Goal: Check status

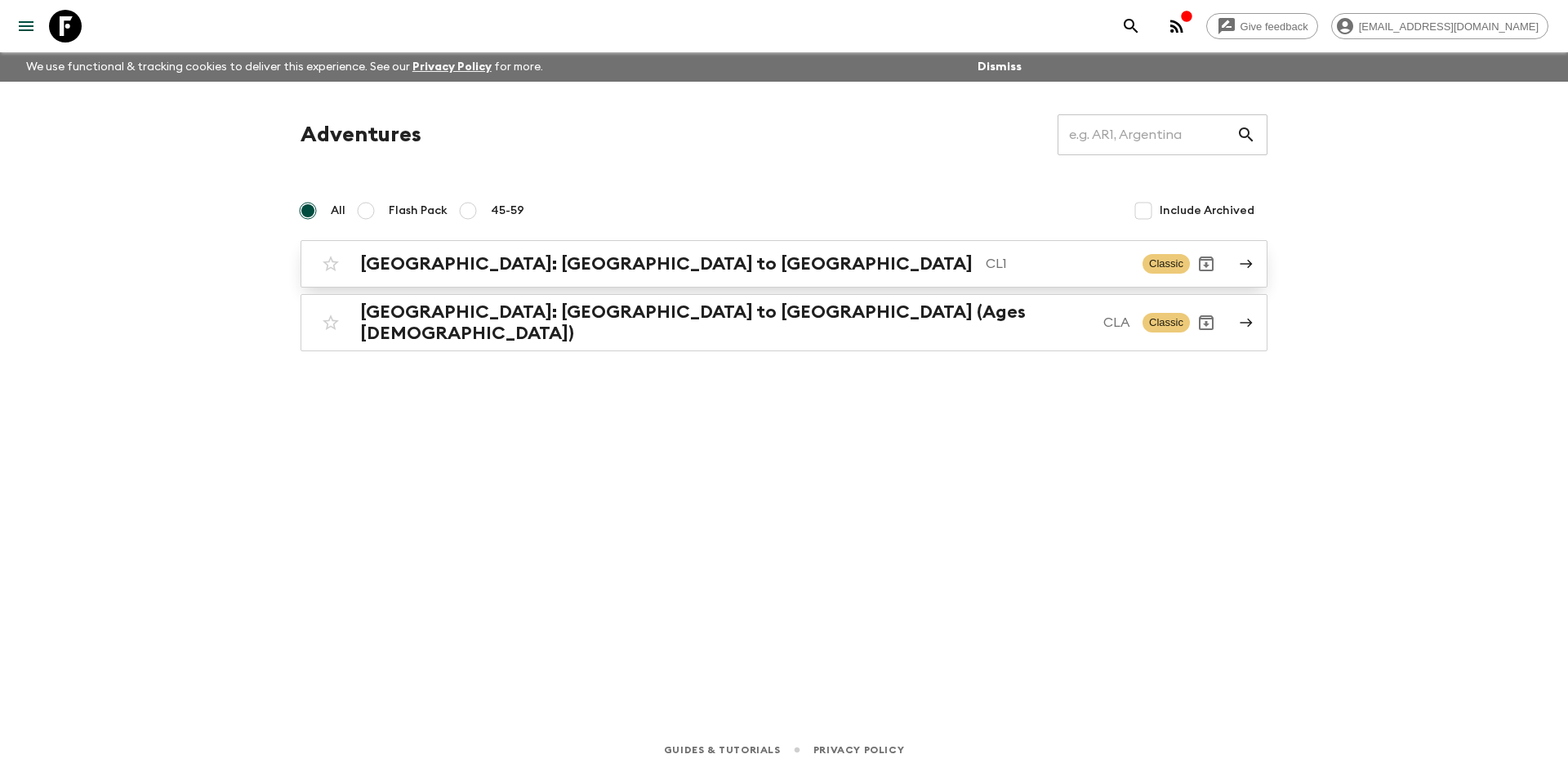
click at [609, 278] on div "[GEOGRAPHIC_DATA]: [GEOGRAPHIC_DATA] to Patagonia CL1 Classic" at bounding box center [752, 263] width 875 height 33
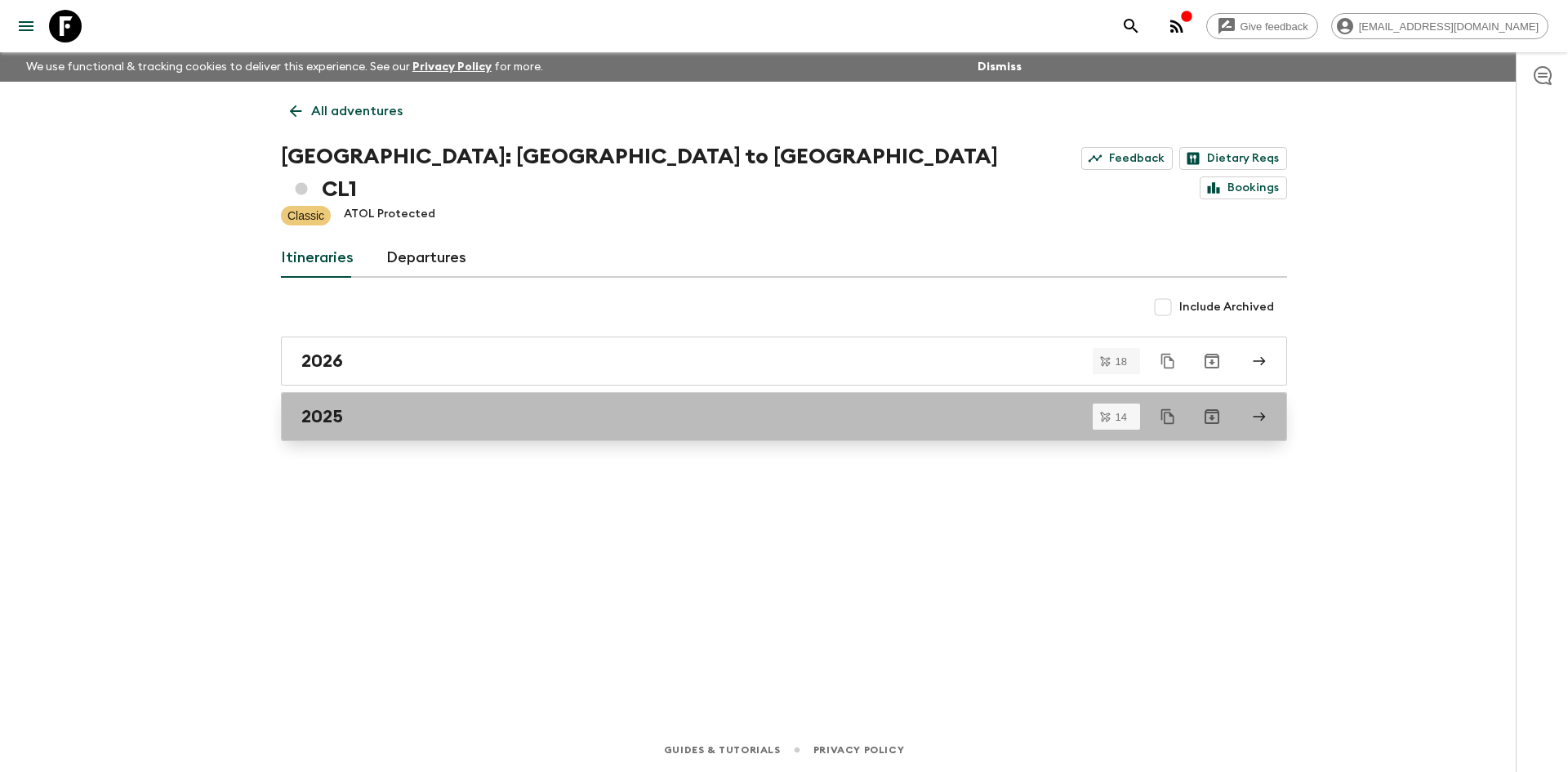
click at [374, 396] on link "2025" at bounding box center [784, 416] width 1006 height 49
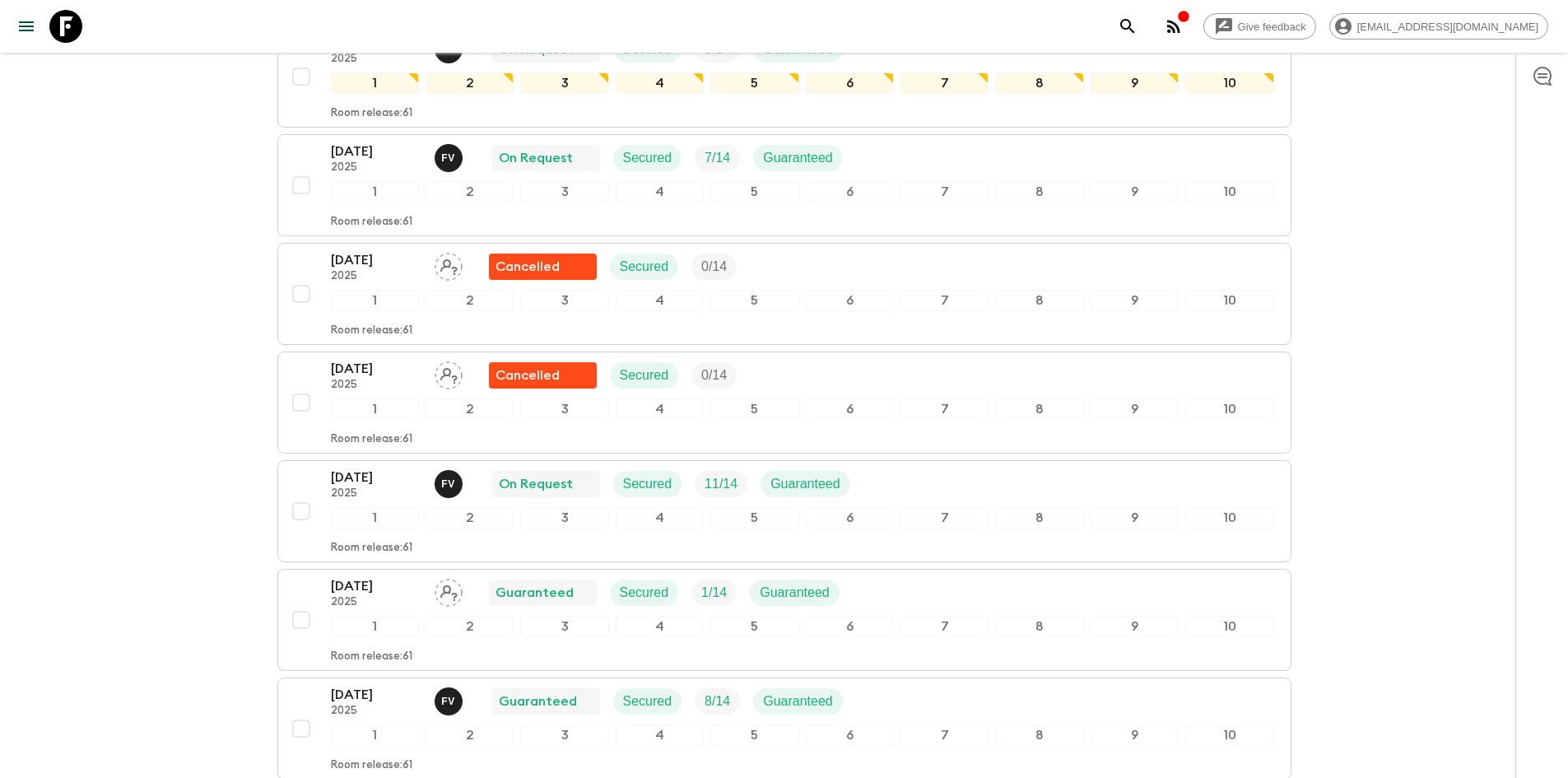
scroll to position [577, 0]
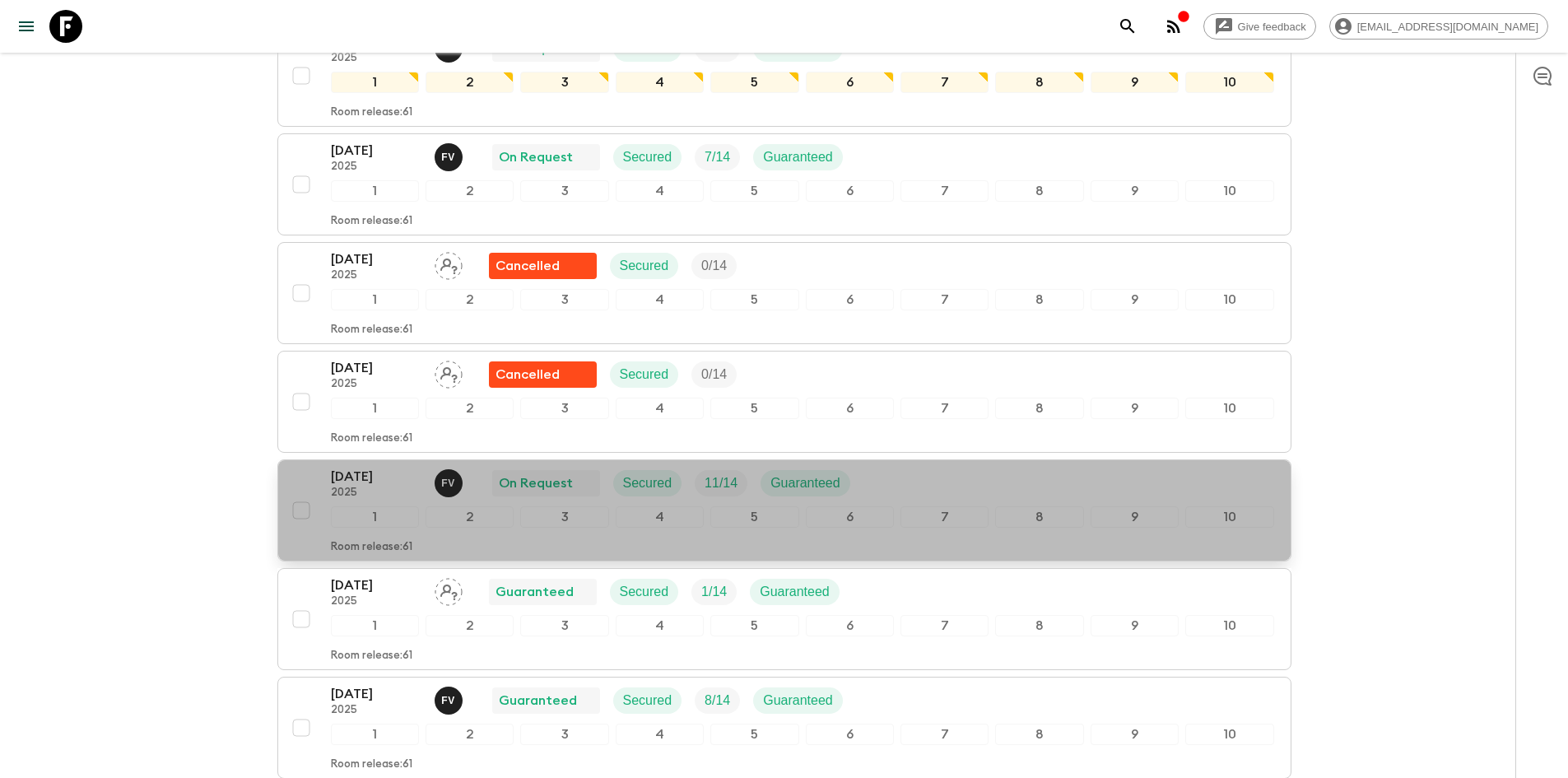
click at [882, 469] on div "[DATE] 2025 F V On Request Secured 11 / 14 Guaranteed 1 2 3 4 5 6 7 8 9 10 Room…" at bounding box center [802, 510] width 943 height 87
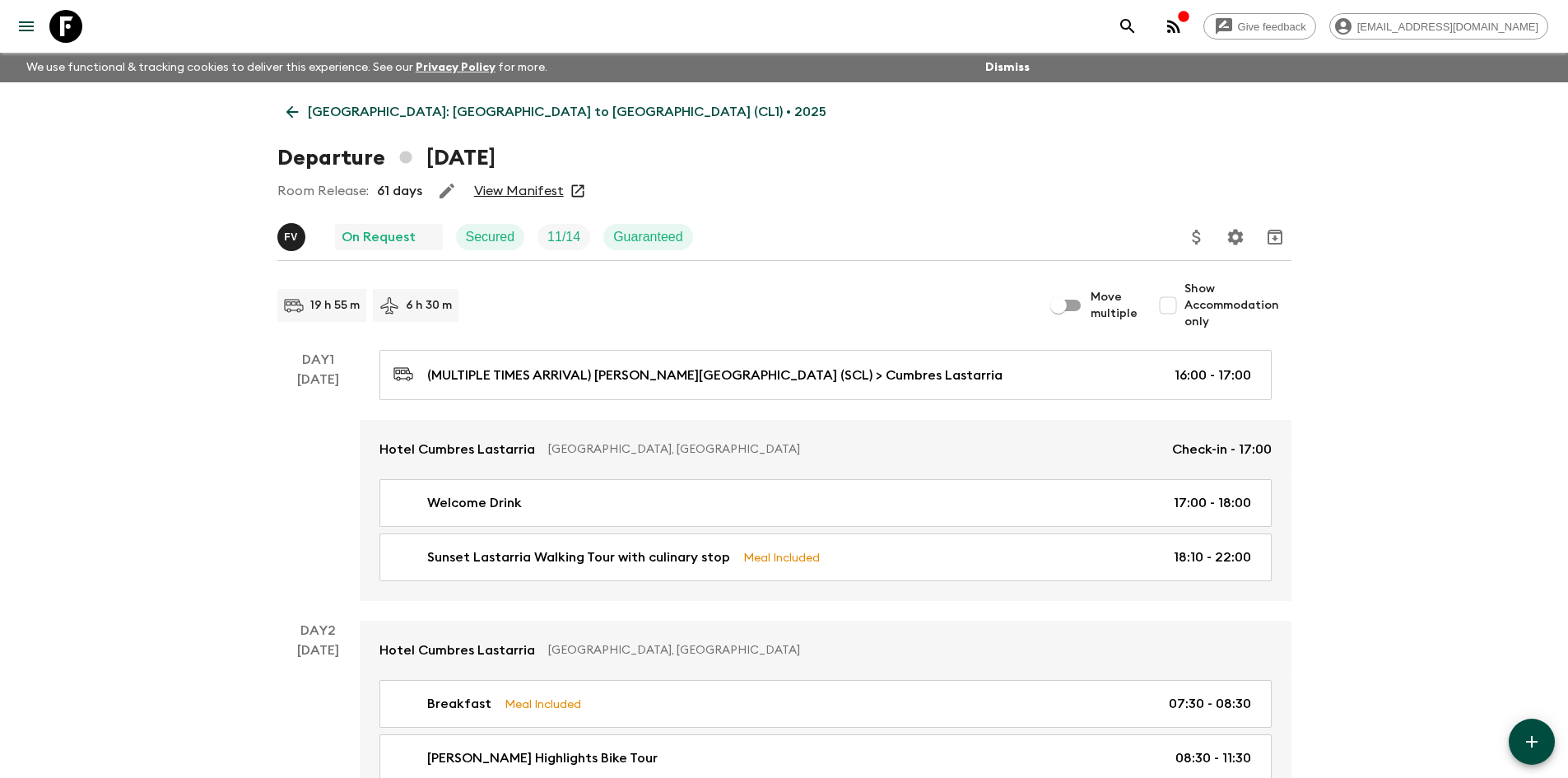
click at [578, 193] on icon at bounding box center [578, 191] width 17 height 17
click at [537, 187] on link "View Manifest" at bounding box center [518, 191] width 89 height 17
click at [544, 187] on link "View Manifest" at bounding box center [518, 191] width 89 height 17
